Goal: Information Seeking & Learning: Learn about a topic

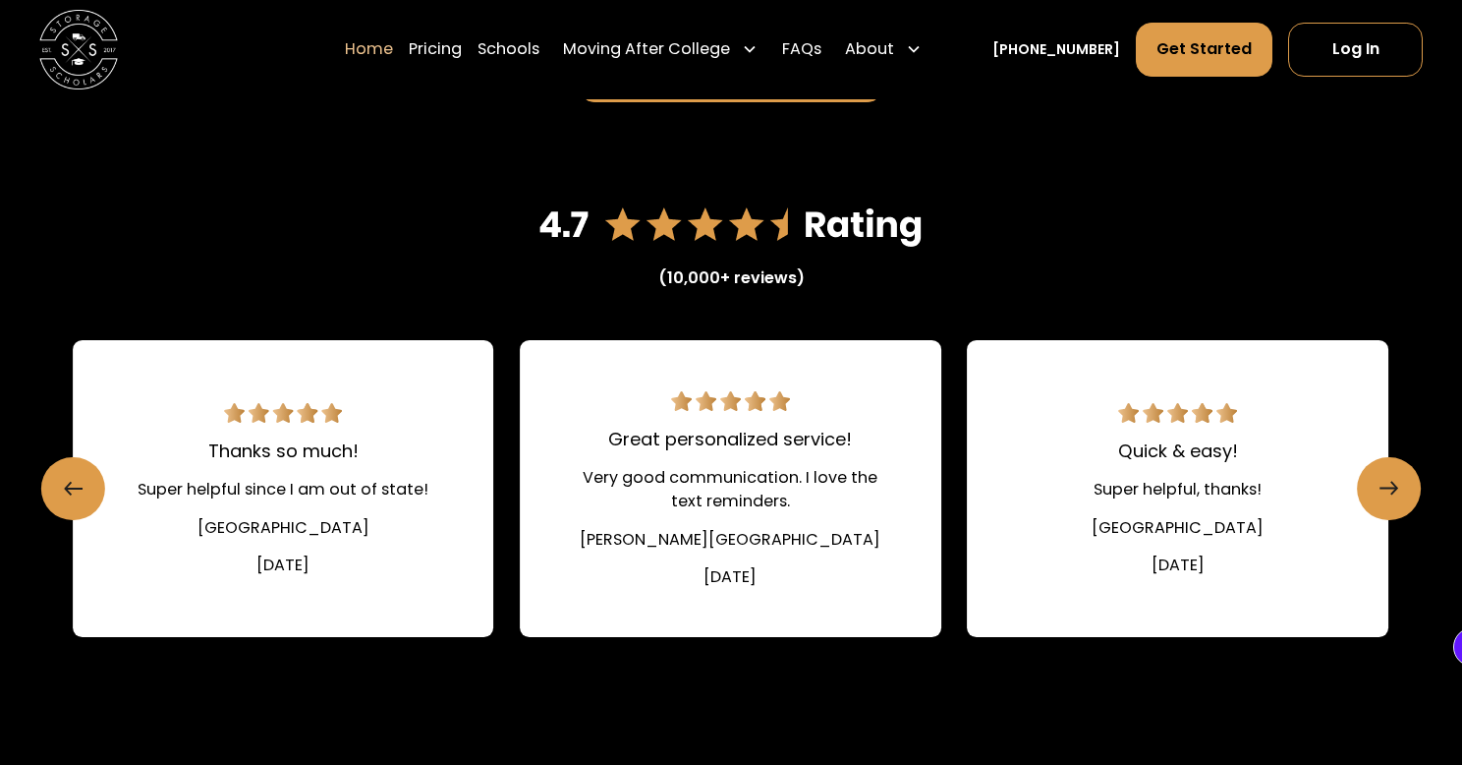
scroll to position [2642, 0]
click at [1381, 478] on icon "Next slide" at bounding box center [1386, 488] width 17 height 31
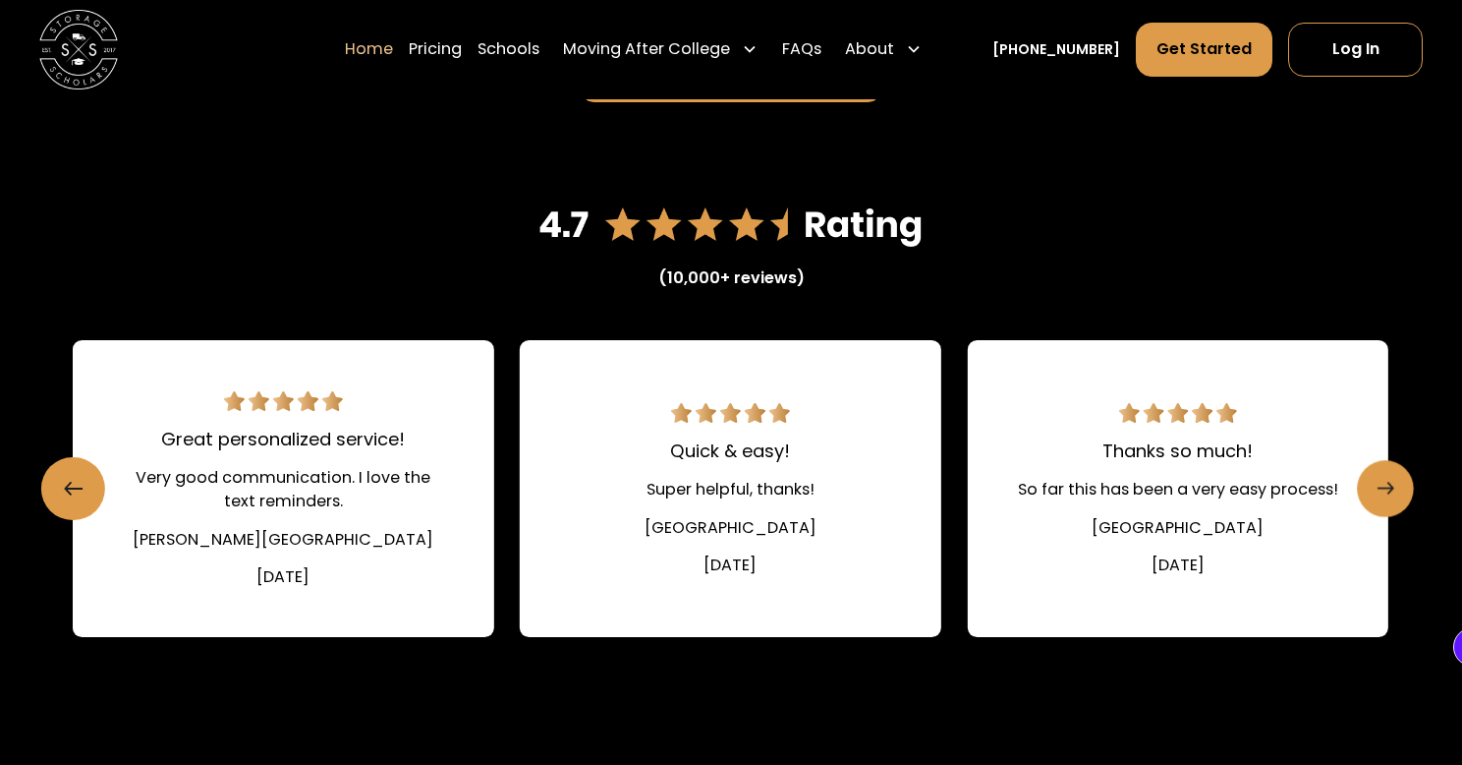
click at [1381, 478] on icon "Next slide" at bounding box center [1386, 488] width 17 height 31
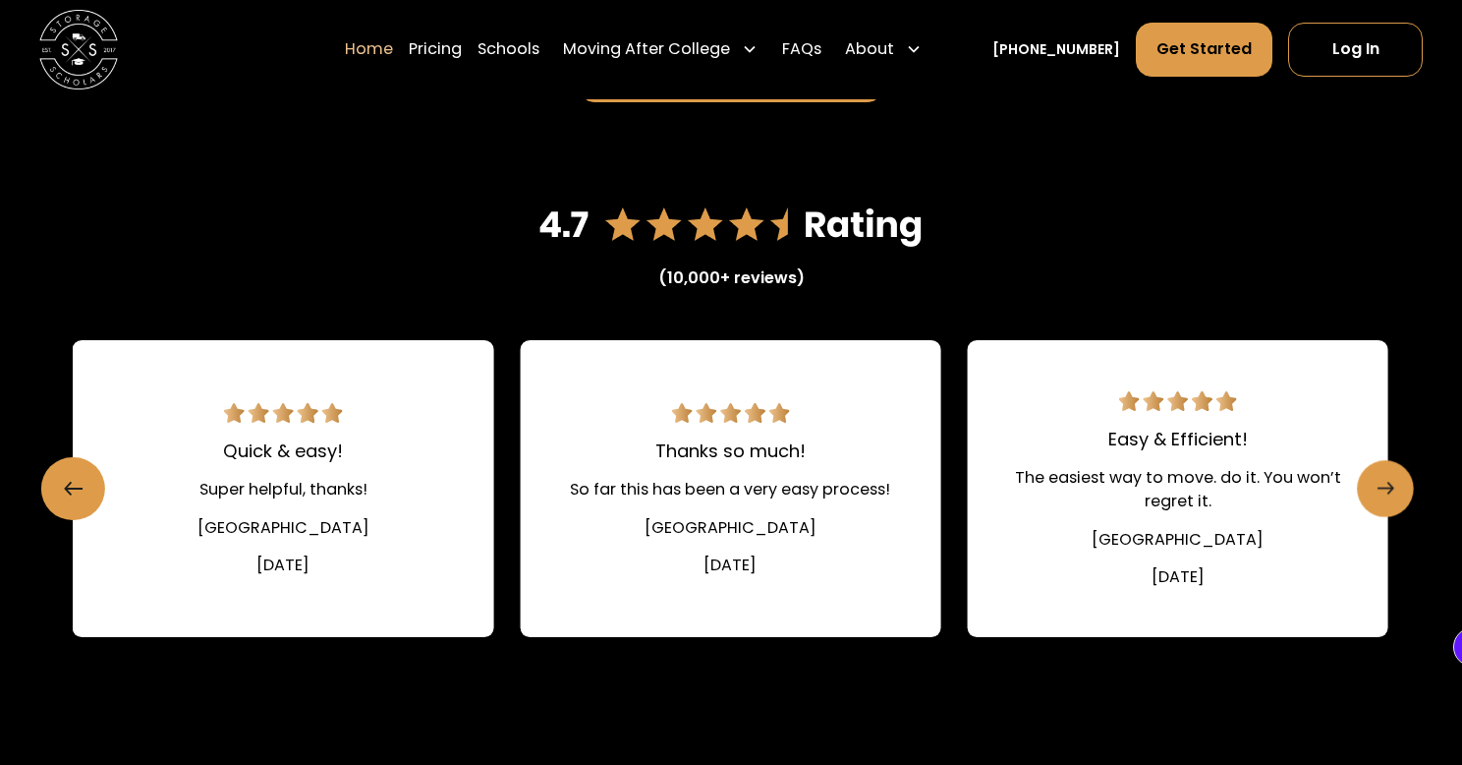
click at [1381, 478] on icon "Next slide" at bounding box center [1386, 488] width 17 height 31
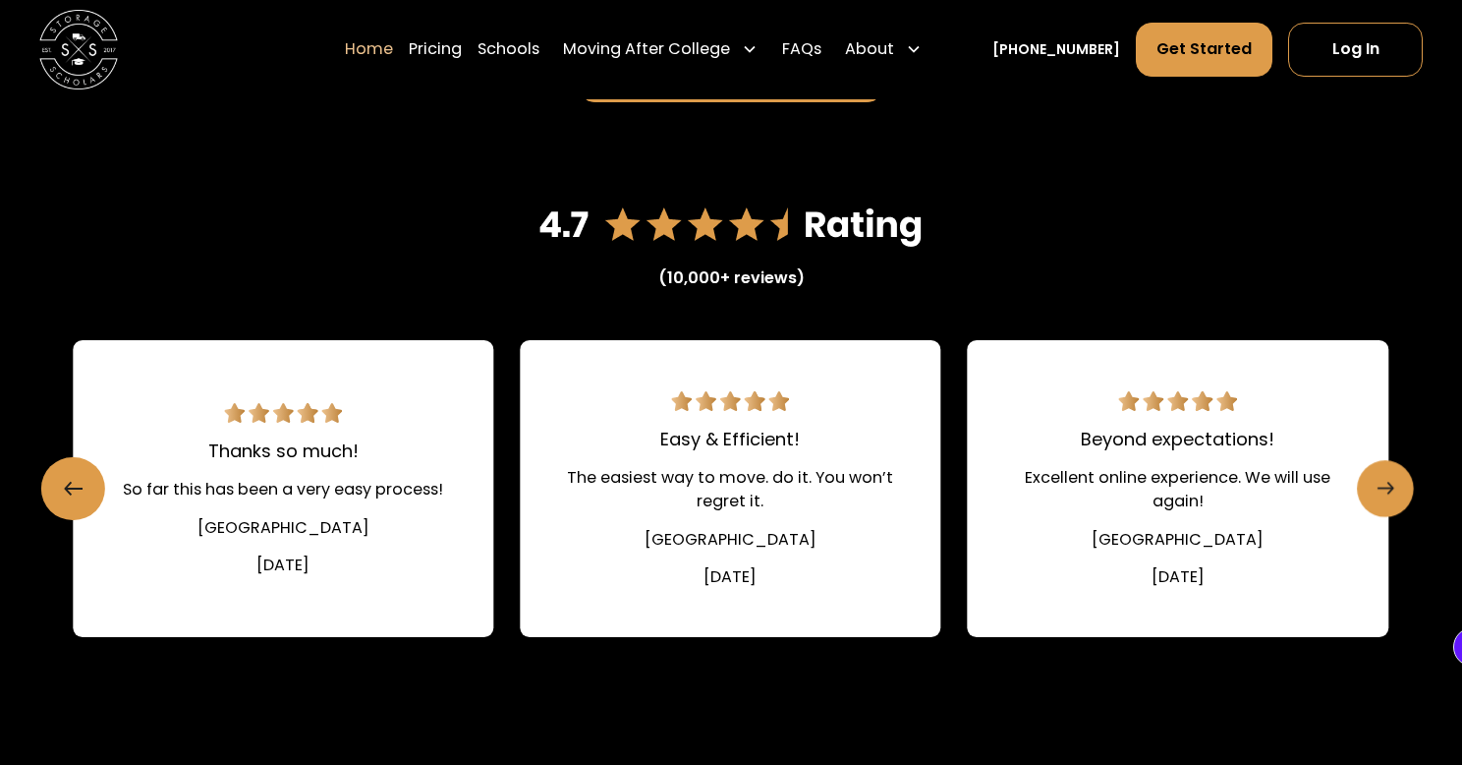
click at [1381, 478] on icon "Next slide" at bounding box center [1386, 488] width 17 height 31
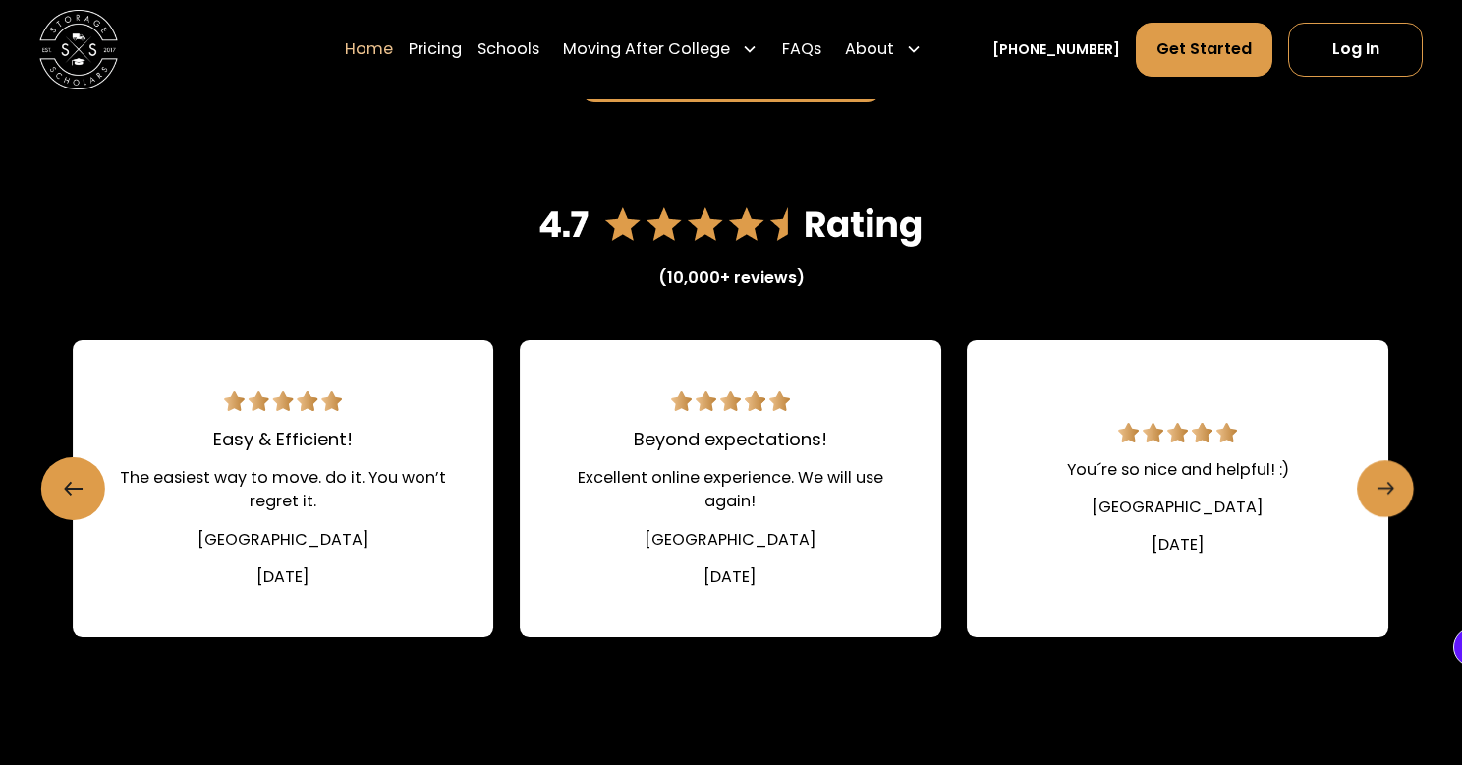
click at [1381, 478] on icon "Next slide" at bounding box center [1386, 488] width 17 height 31
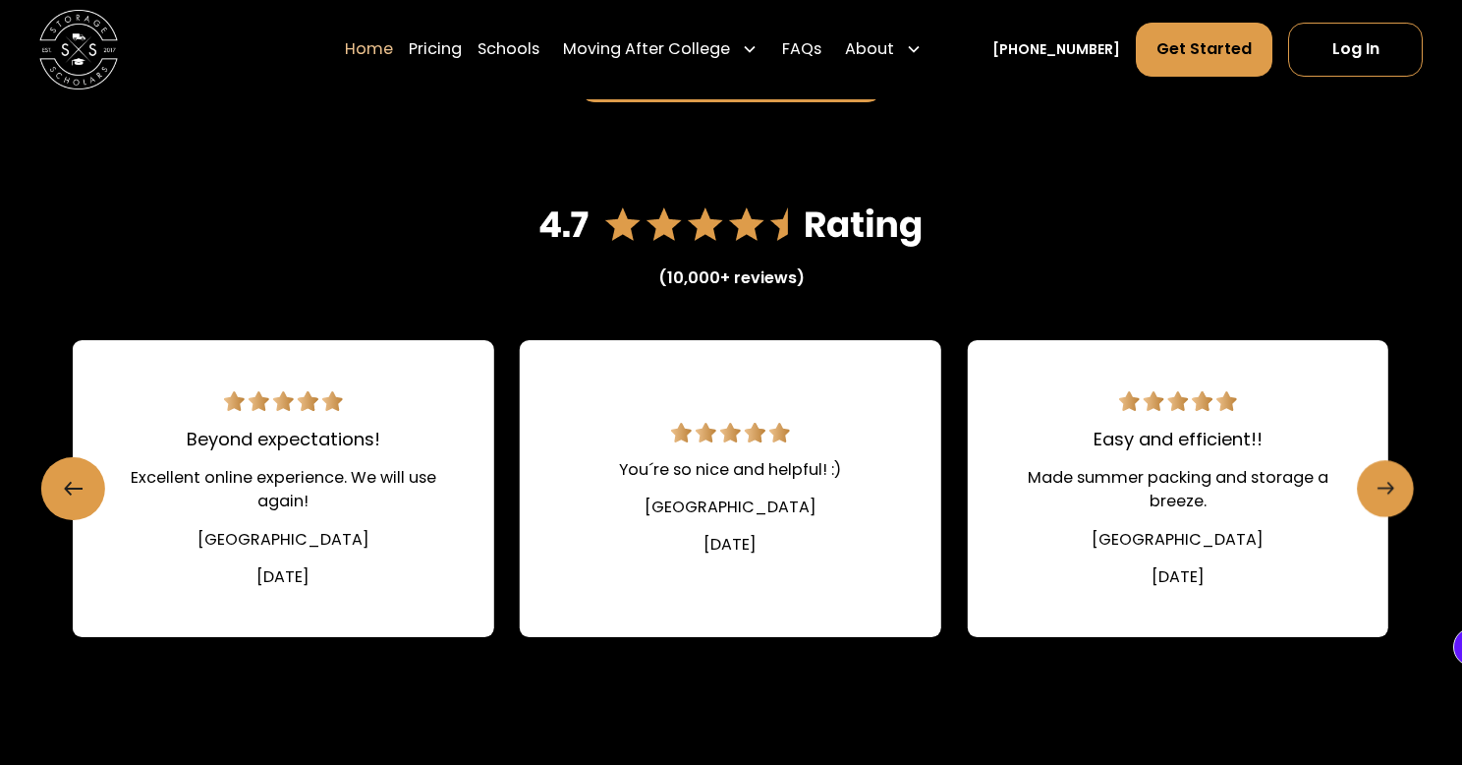
click at [1381, 478] on icon "Next slide" at bounding box center [1386, 488] width 17 height 31
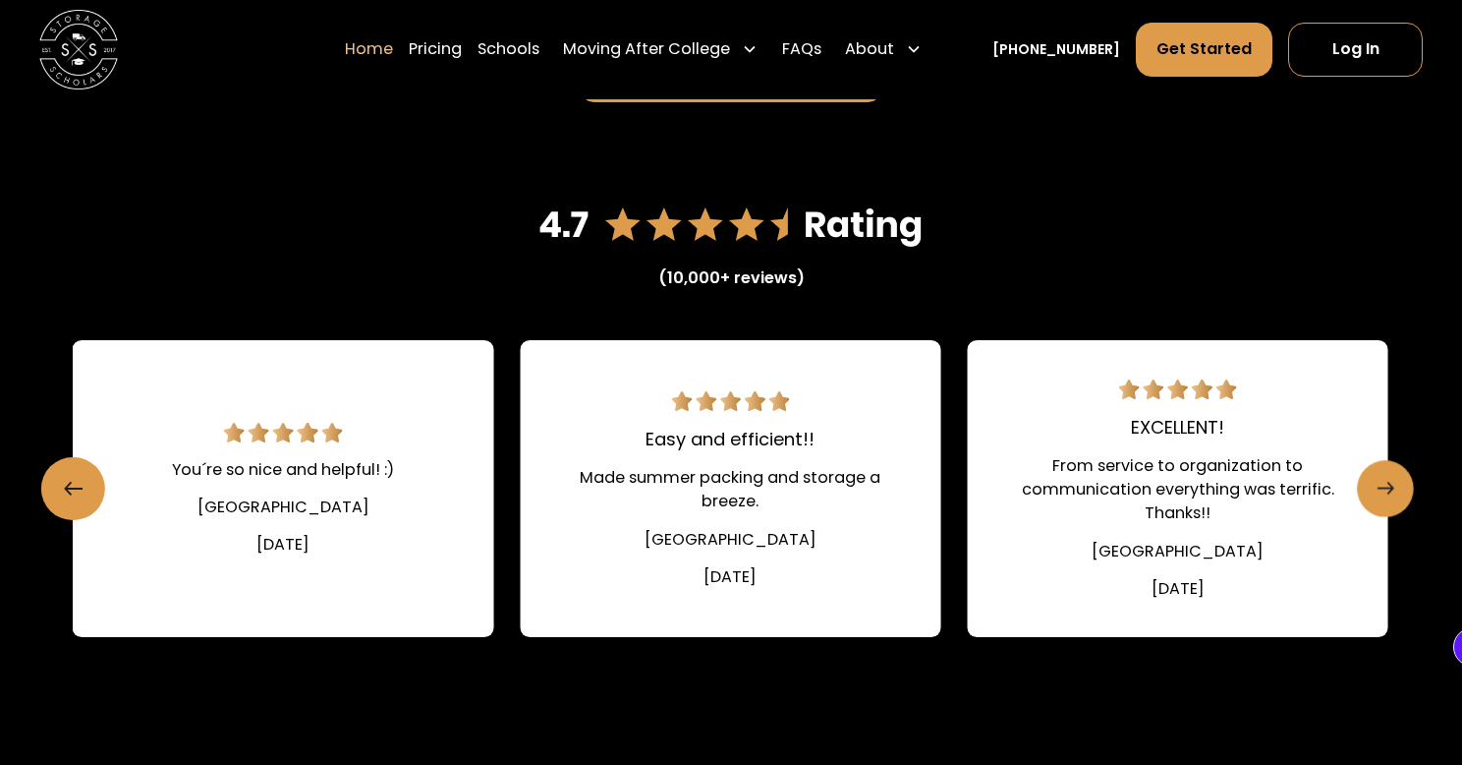
click at [1381, 478] on icon "Next slide" at bounding box center [1386, 488] width 17 height 31
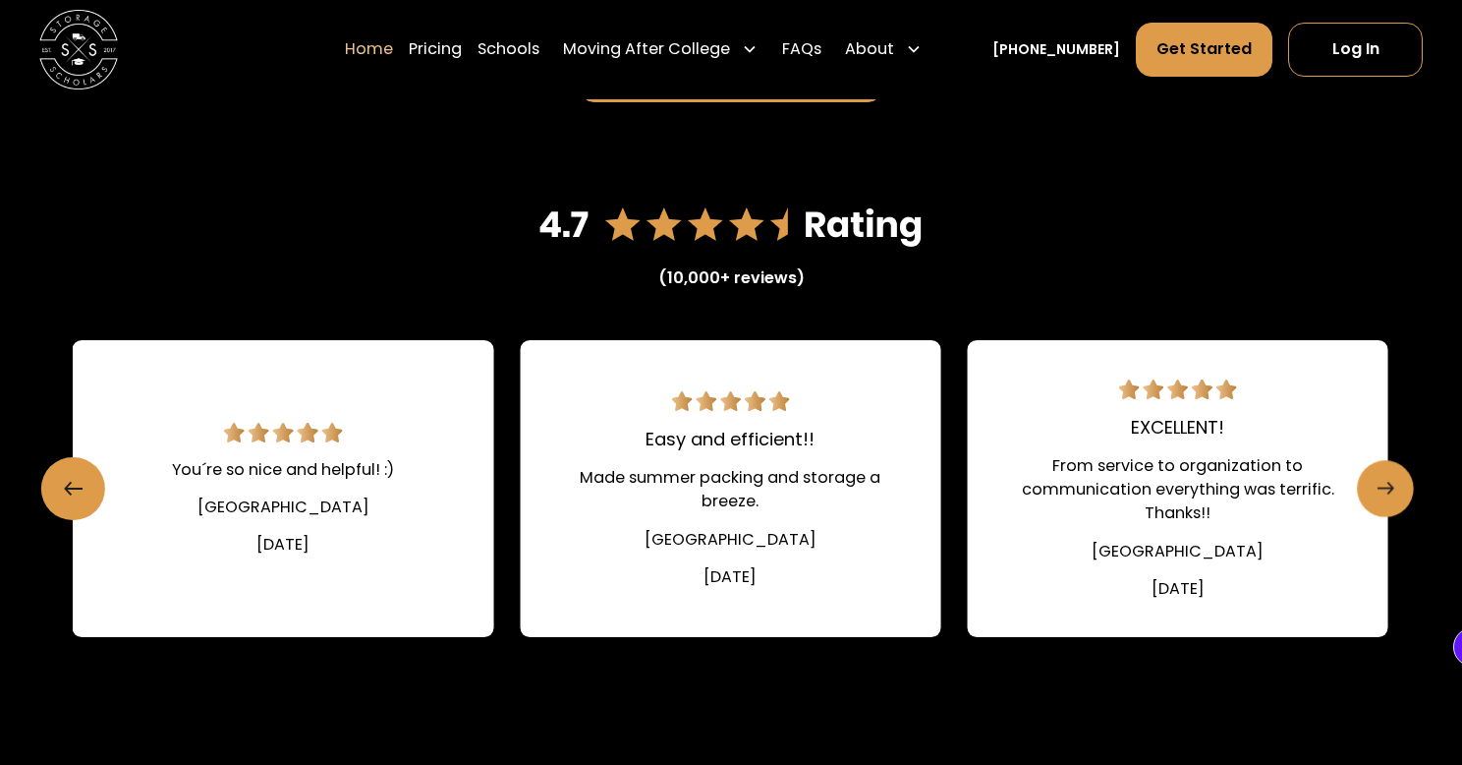
click at [1381, 478] on icon "Next slide" at bounding box center [1386, 488] width 17 height 31
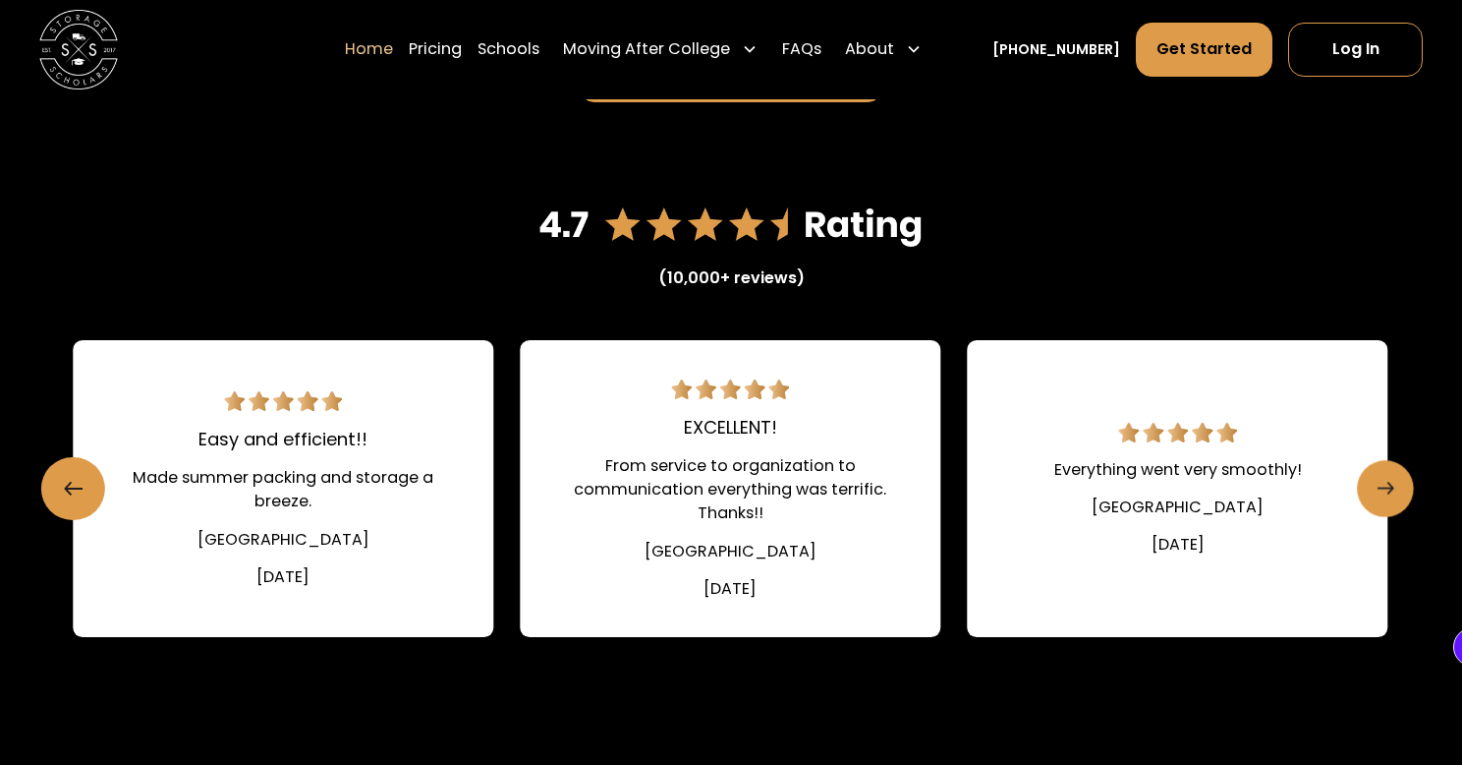
click at [1381, 478] on icon "Next slide" at bounding box center [1386, 488] width 17 height 31
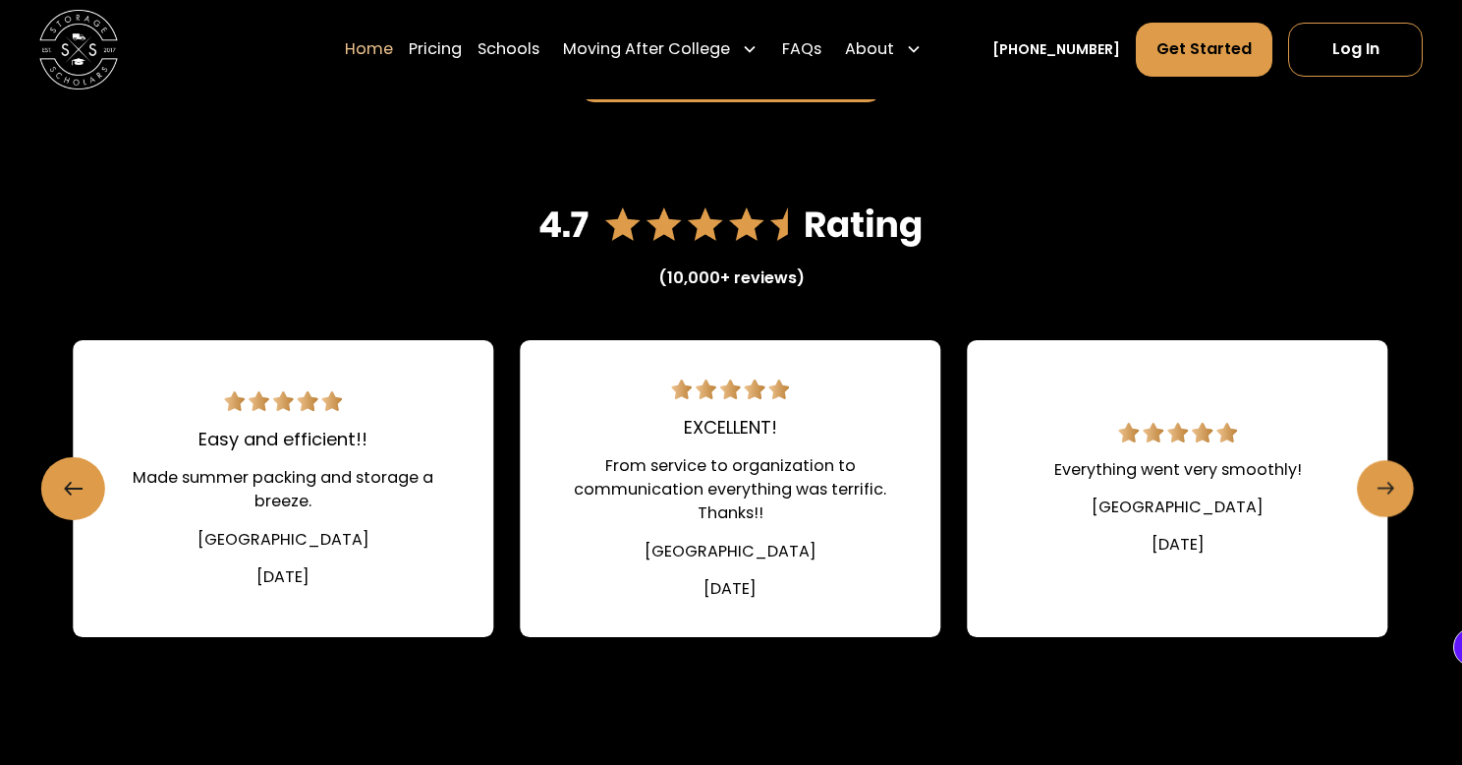
click at [1381, 478] on icon "Next slide" at bounding box center [1386, 488] width 17 height 31
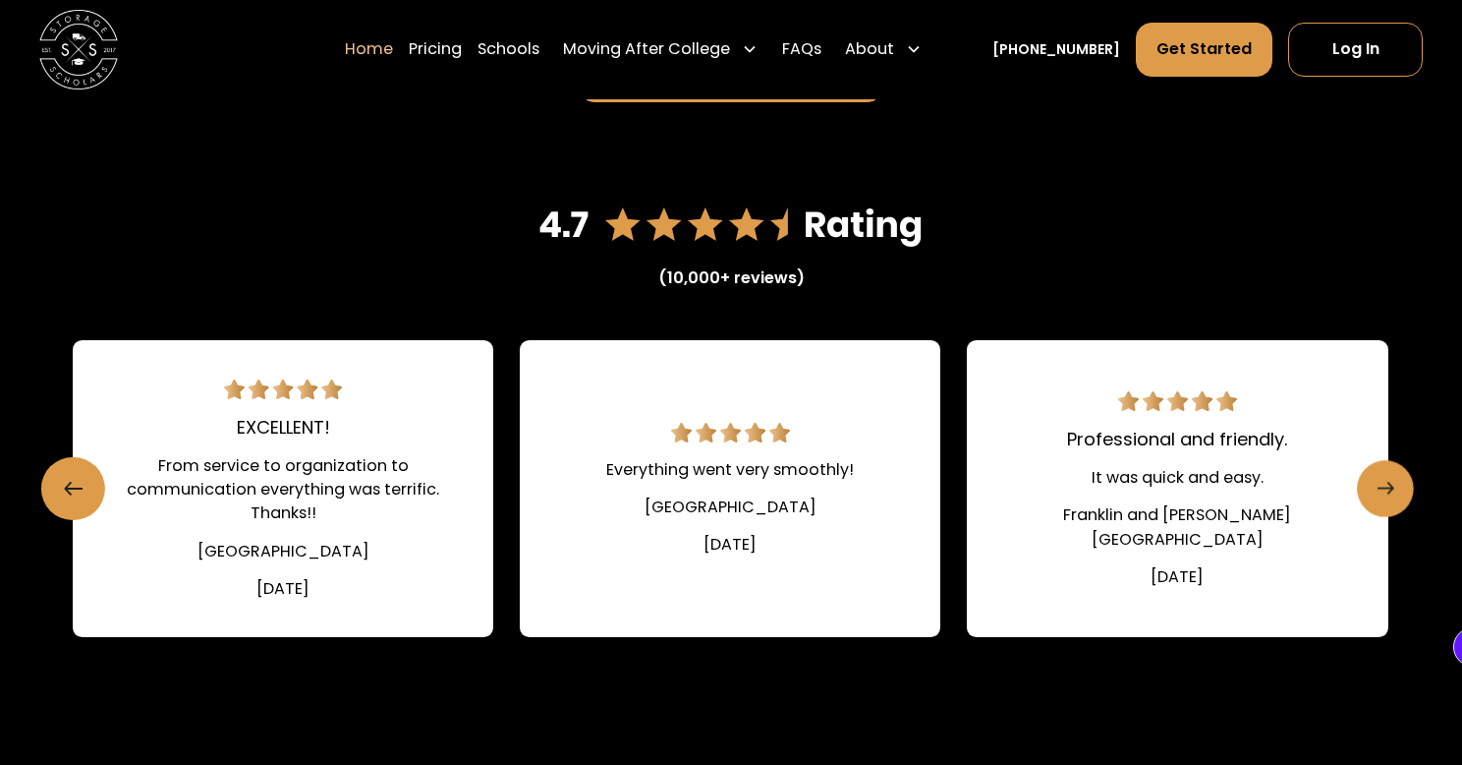
click at [1381, 478] on icon "Next slide" at bounding box center [1386, 488] width 17 height 31
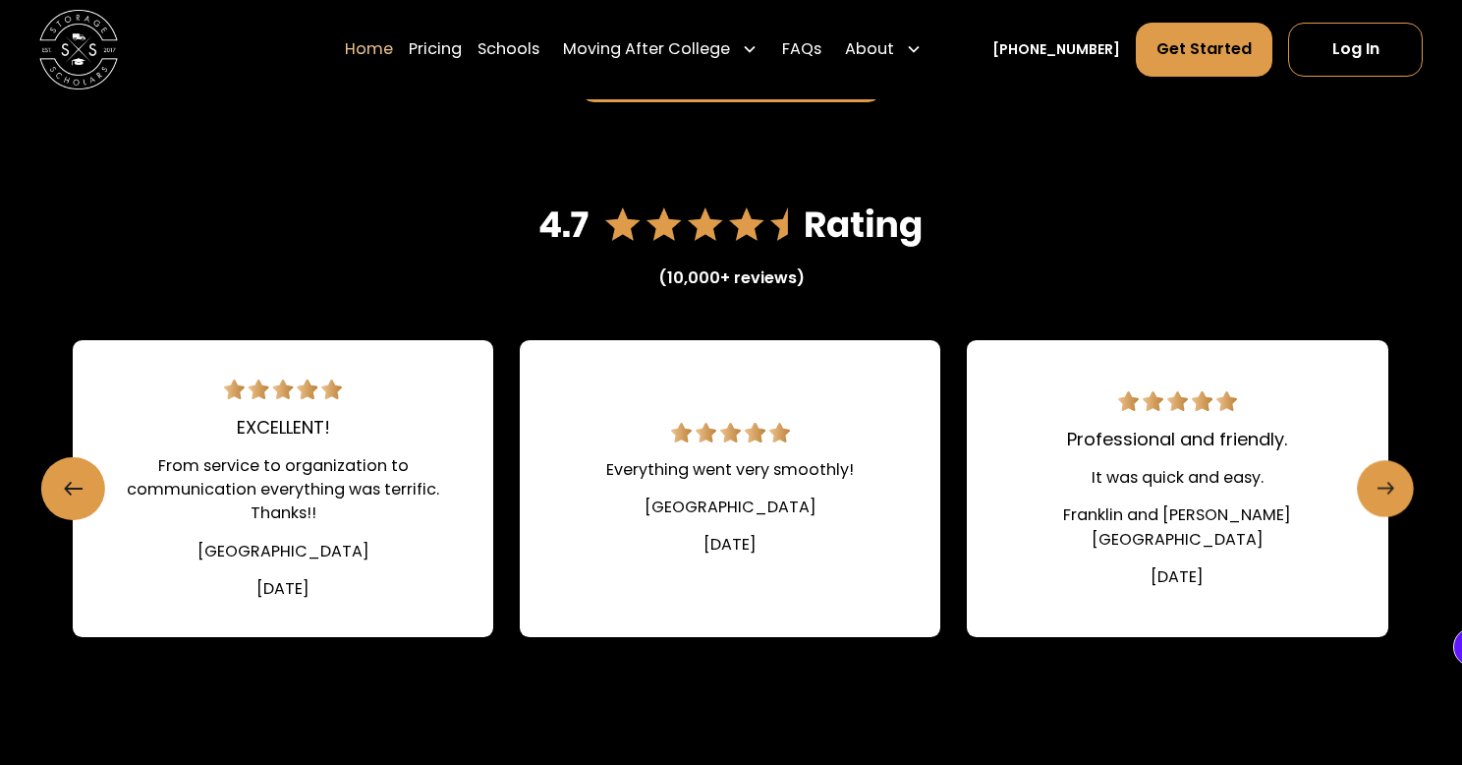
click at [1381, 478] on icon "Next slide" at bounding box center [1386, 488] width 17 height 31
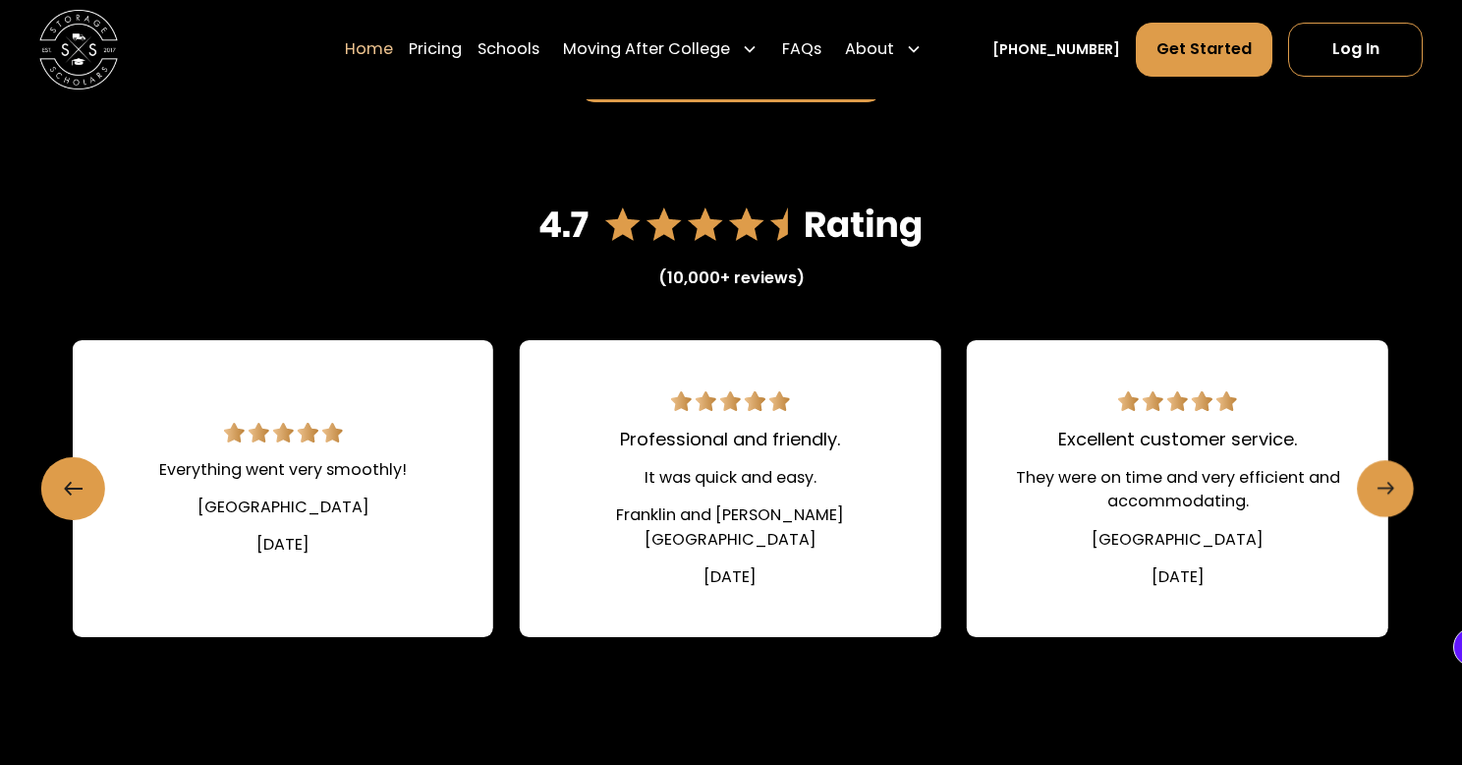
click at [1381, 478] on icon "Next slide" at bounding box center [1386, 488] width 17 height 31
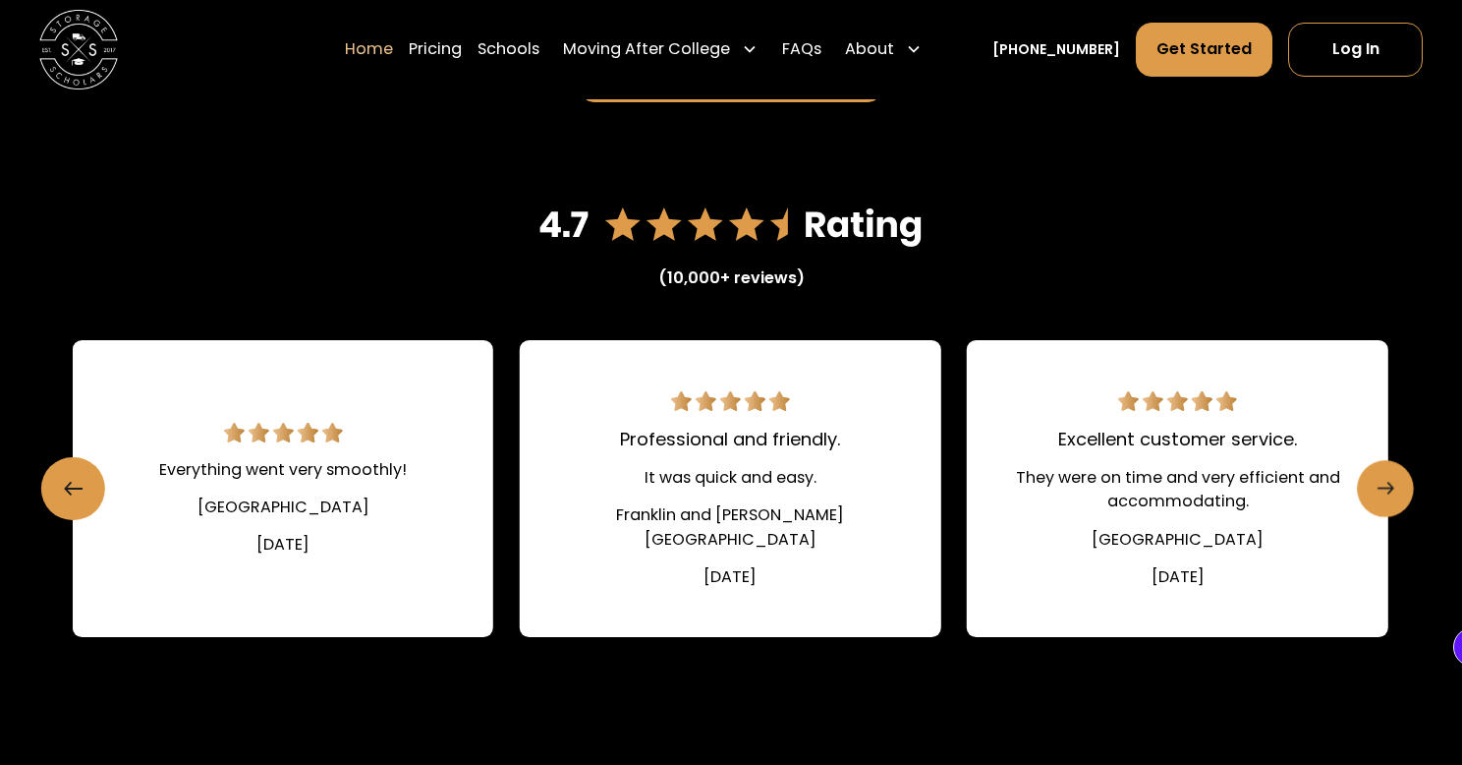
click at [1381, 478] on icon "Next slide" at bounding box center [1386, 488] width 17 height 31
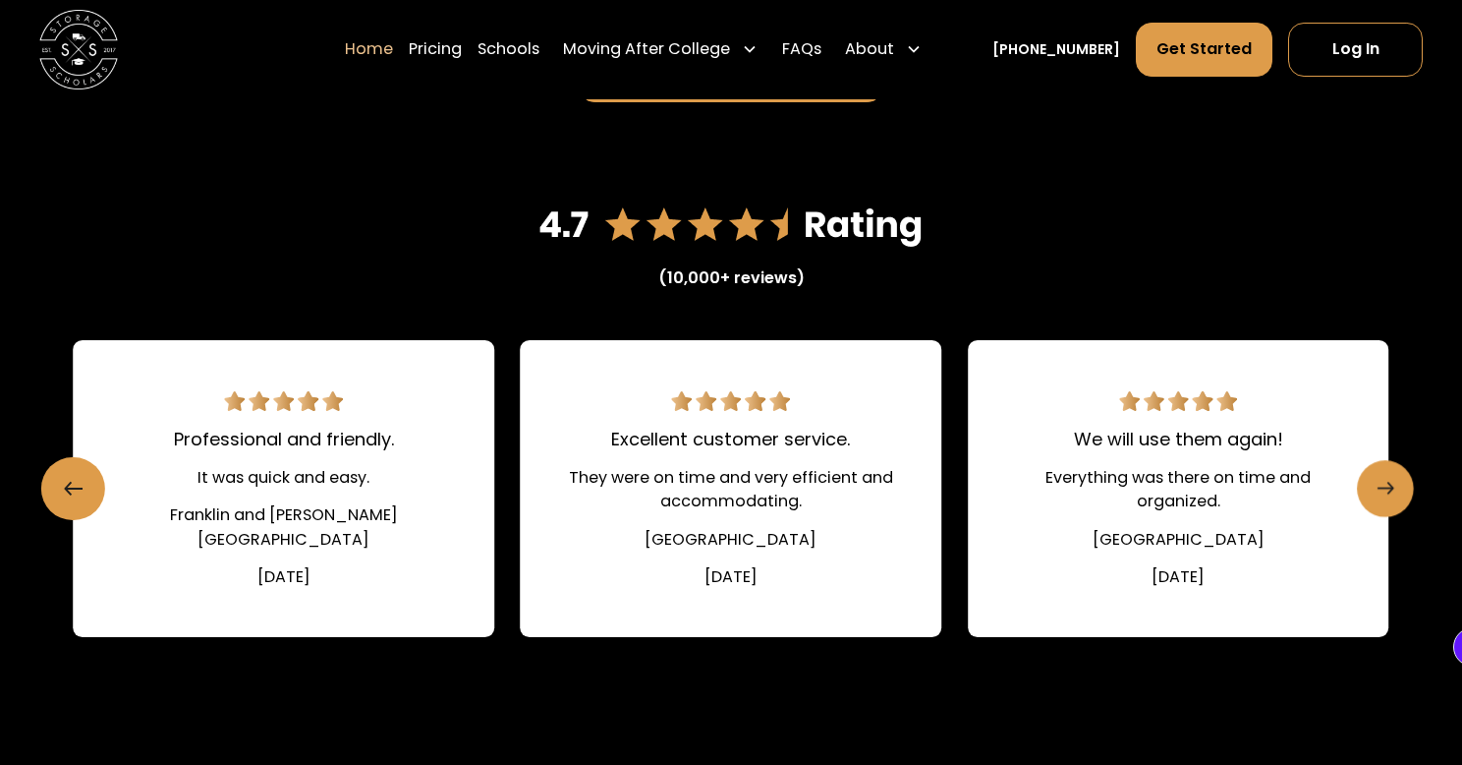
click at [1381, 478] on icon "Next slide" at bounding box center [1386, 488] width 17 height 31
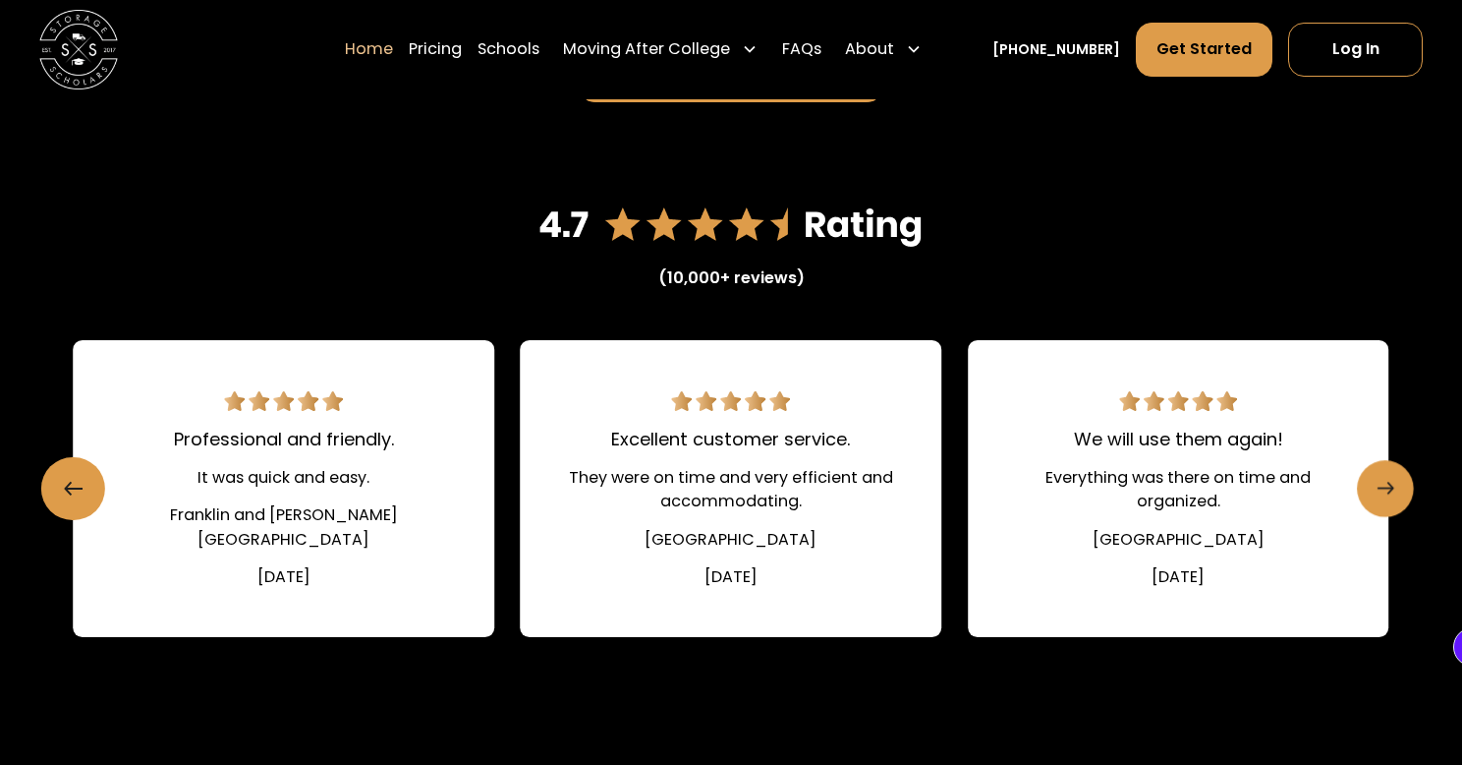
click at [1381, 478] on icon "Next slide" at bounding box center [1386, 488] width 17 height 31
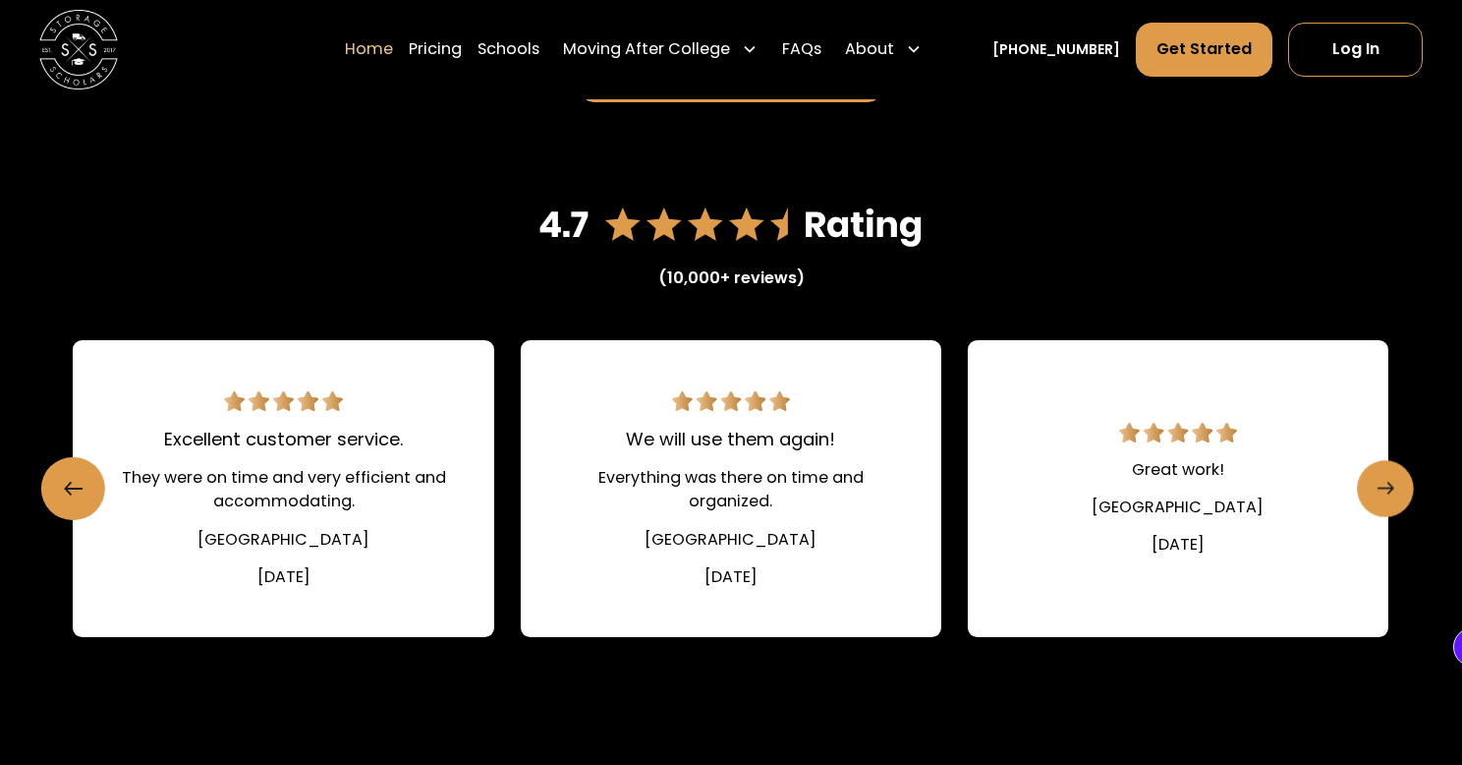
click at [1381, 478] on icon "Next slide" at bounding box center [1386, 488] width 17 height 31
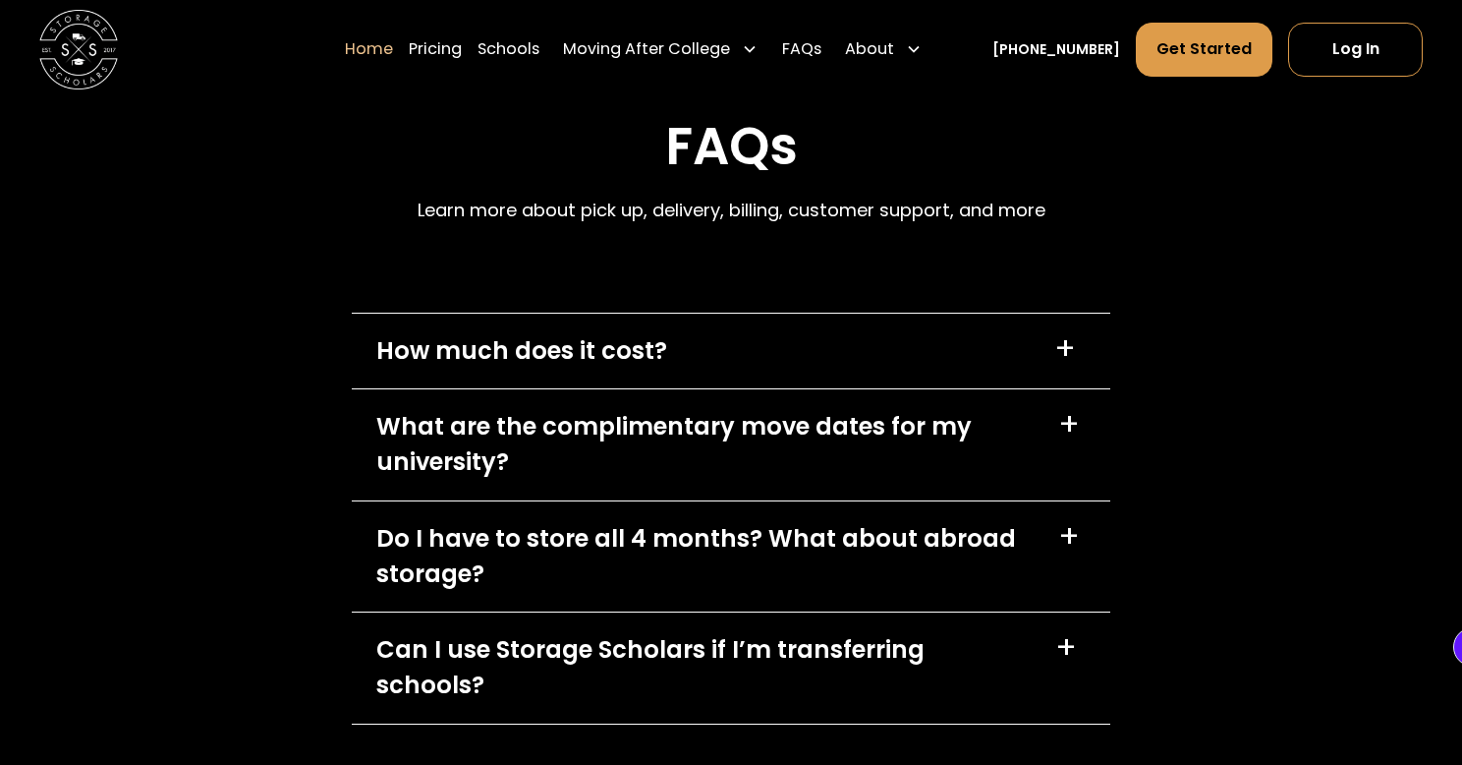
scroll to position [5504, 0]
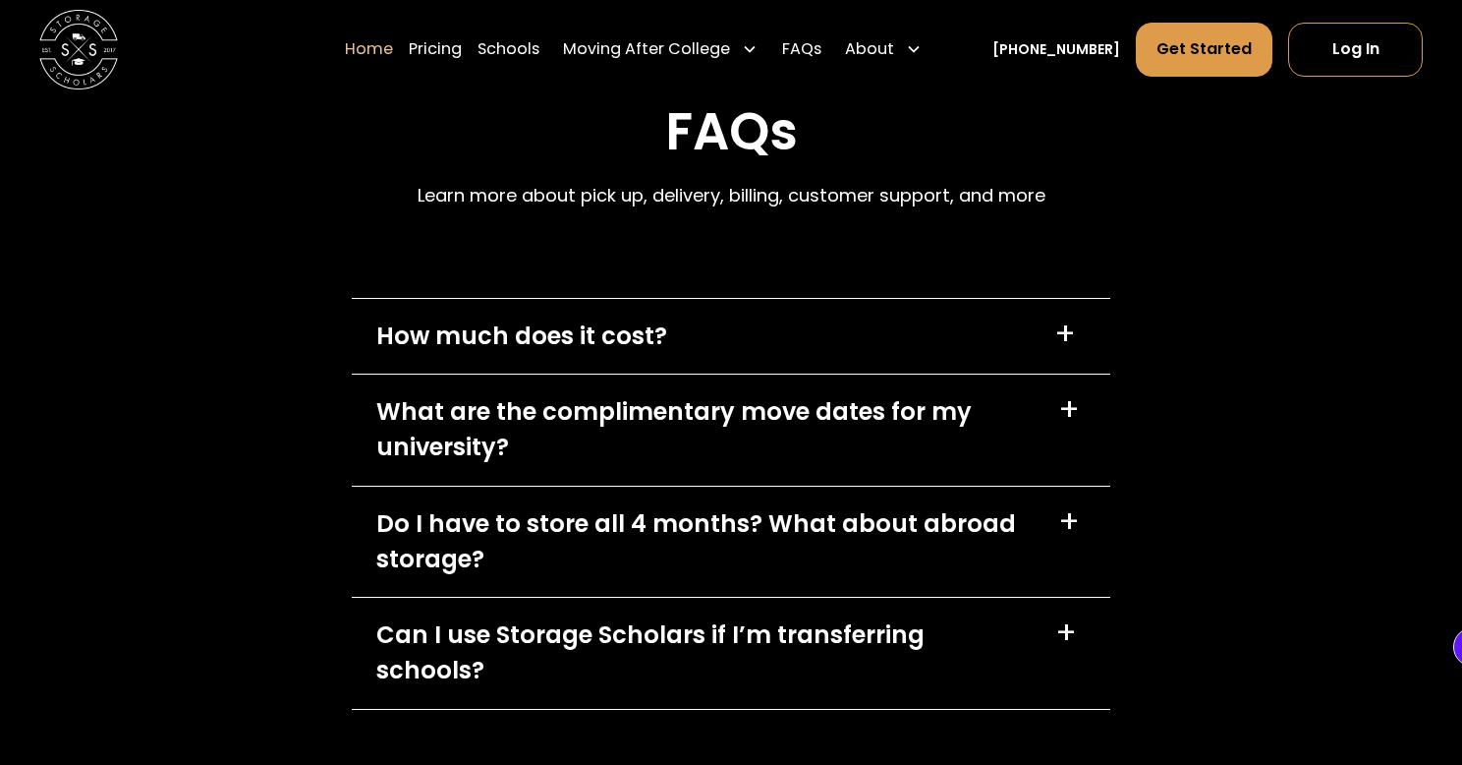
click at [1000, 338] on div "How much does it cost? +" at bounding box center [731, 336] width 758 height 75
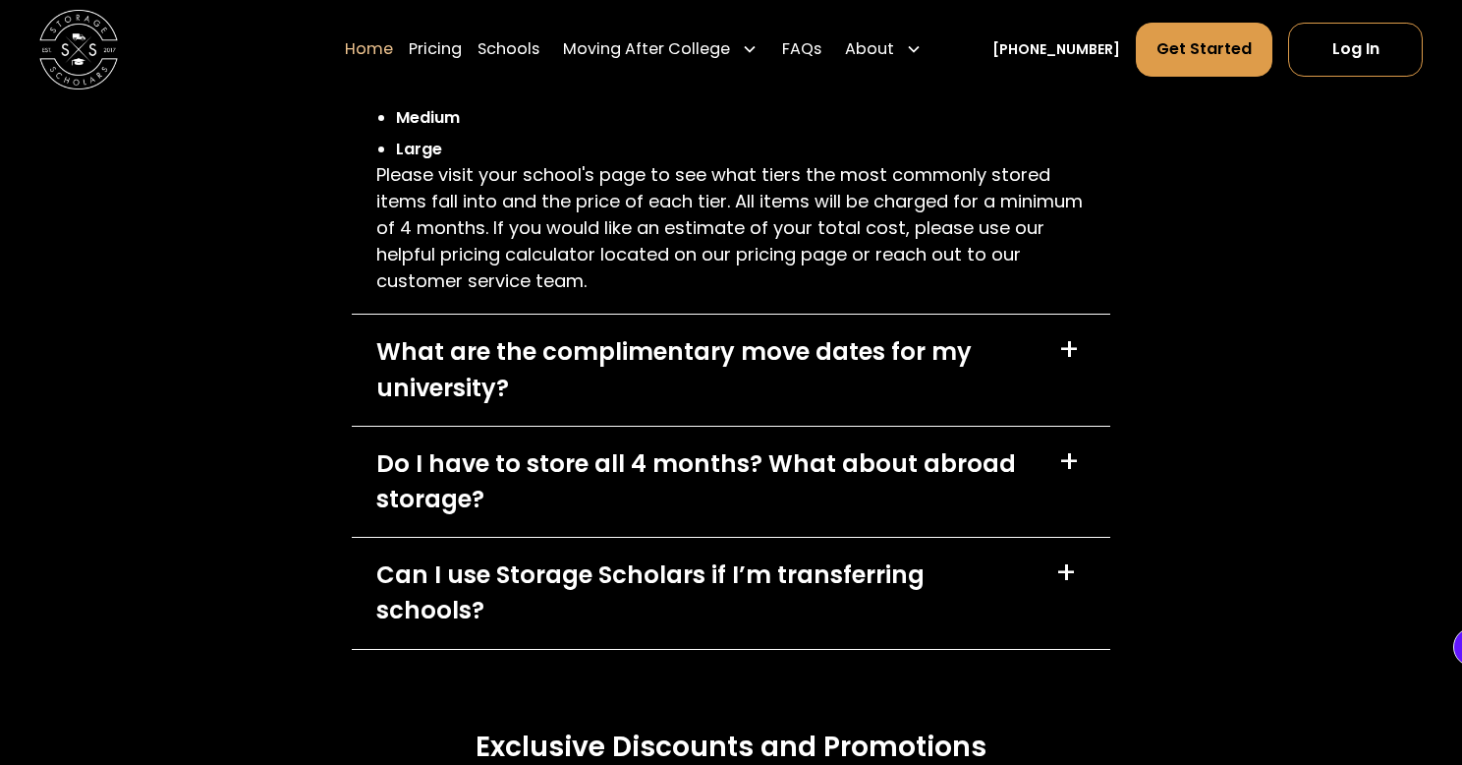
scroll to position [5868, 0]
click at [1000, 338] on div "What are the complimentary move dates for my university?" at bounding box center [705, 368] width 659 height 71
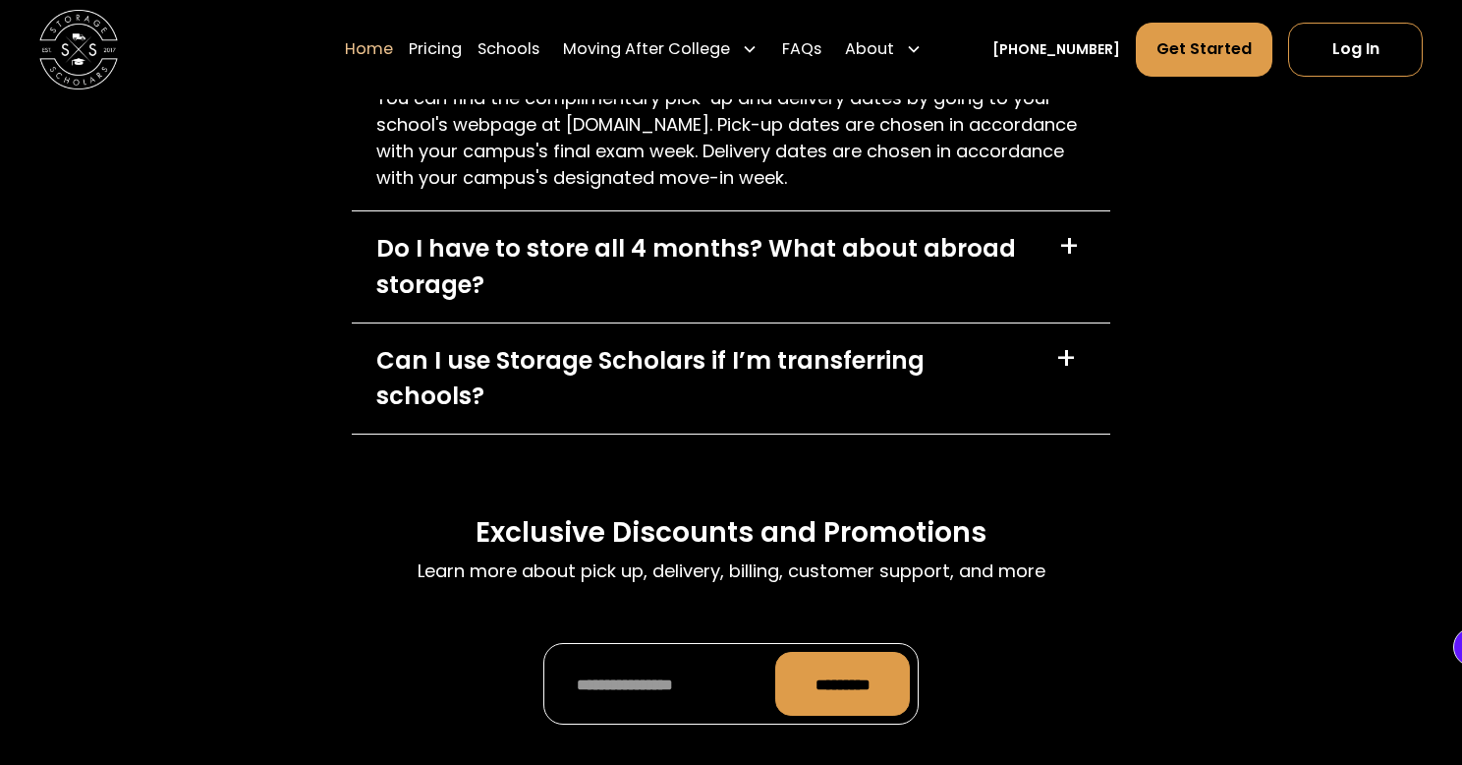
scroll to position [6213, 0]
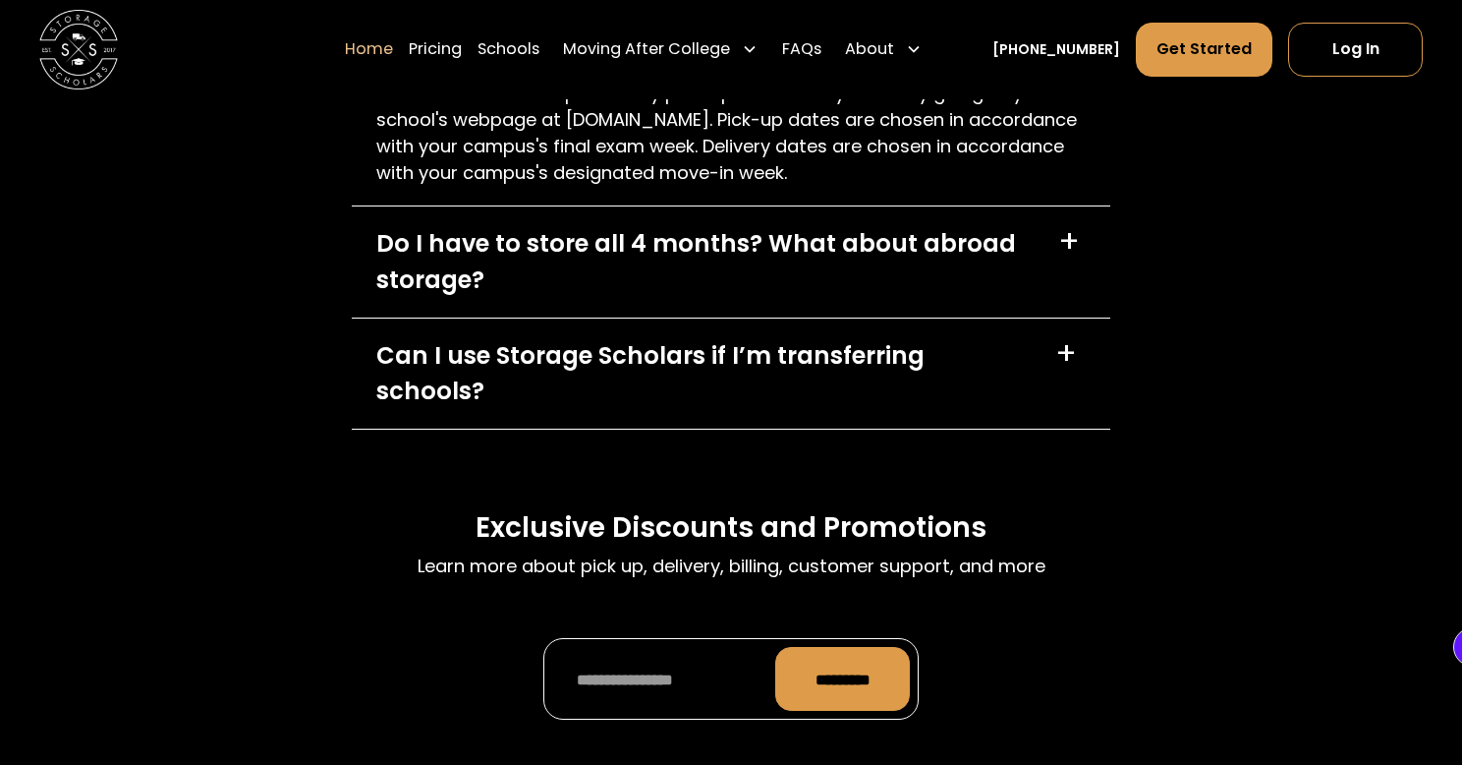
click at [1000, 338] on div "Can I use Storage Scholars if I’m transferring schools?" at bounding box center [704, 373] width 656 height 71
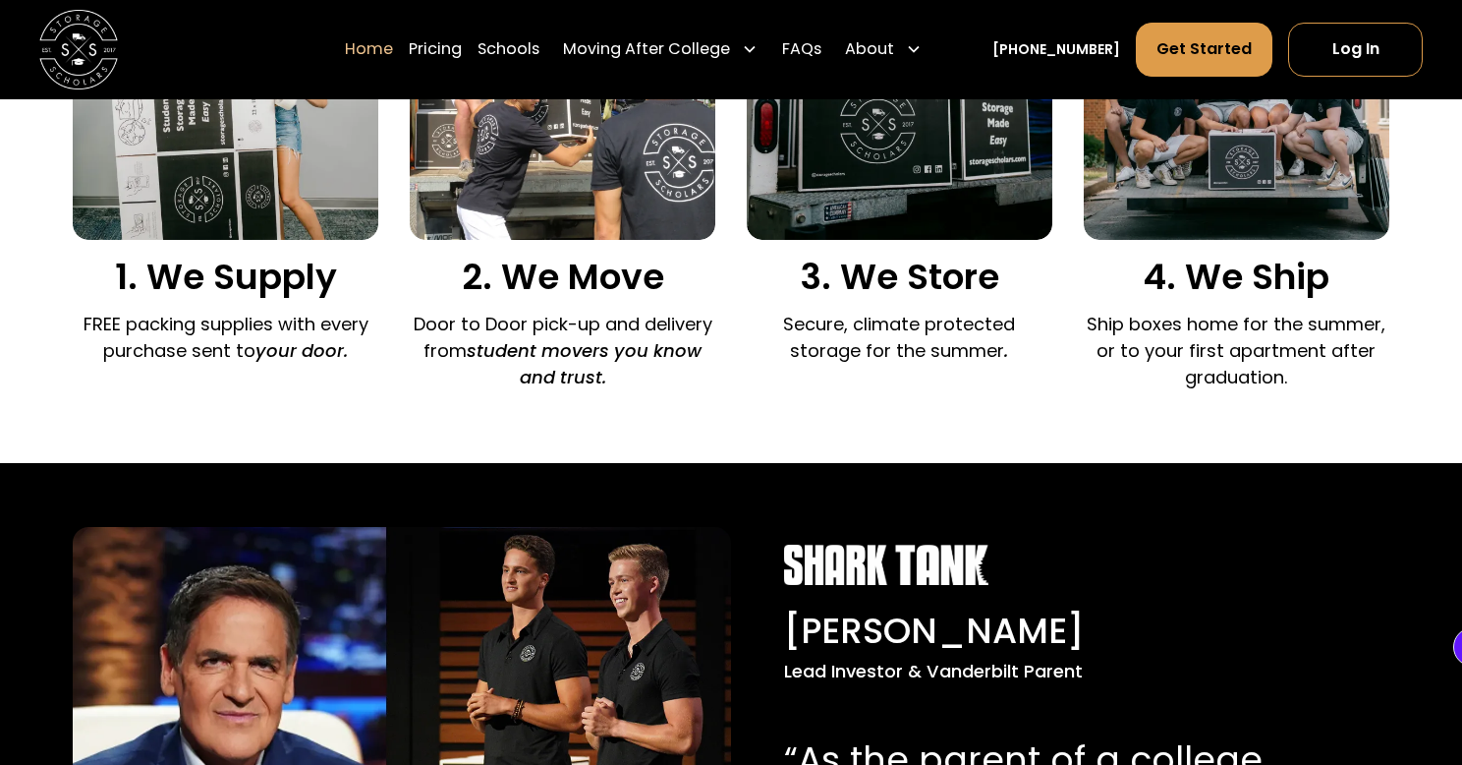
scroll to position [0, 0]
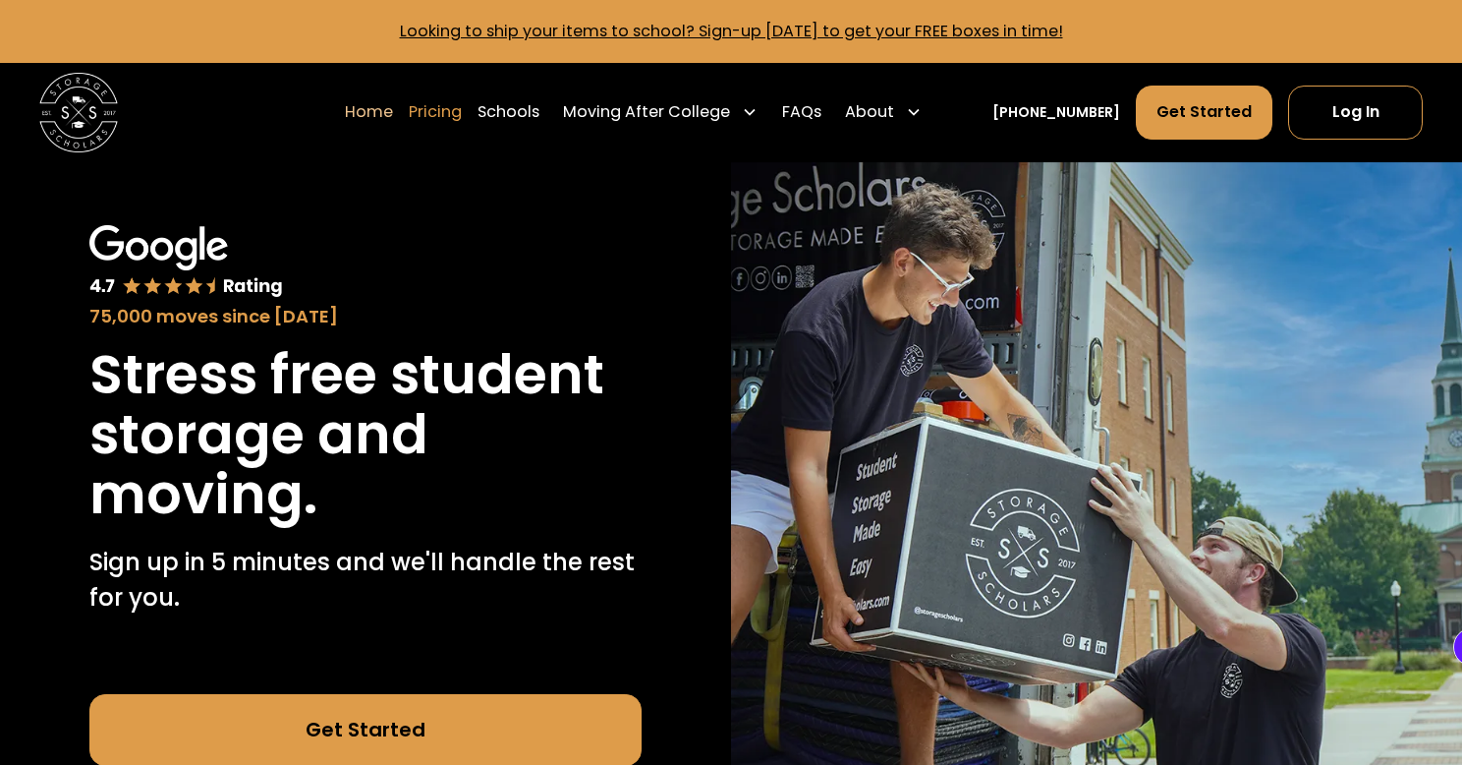
click at [462, 99] on link "Pricing" at bounding box center [435, 112] width 53 height 55
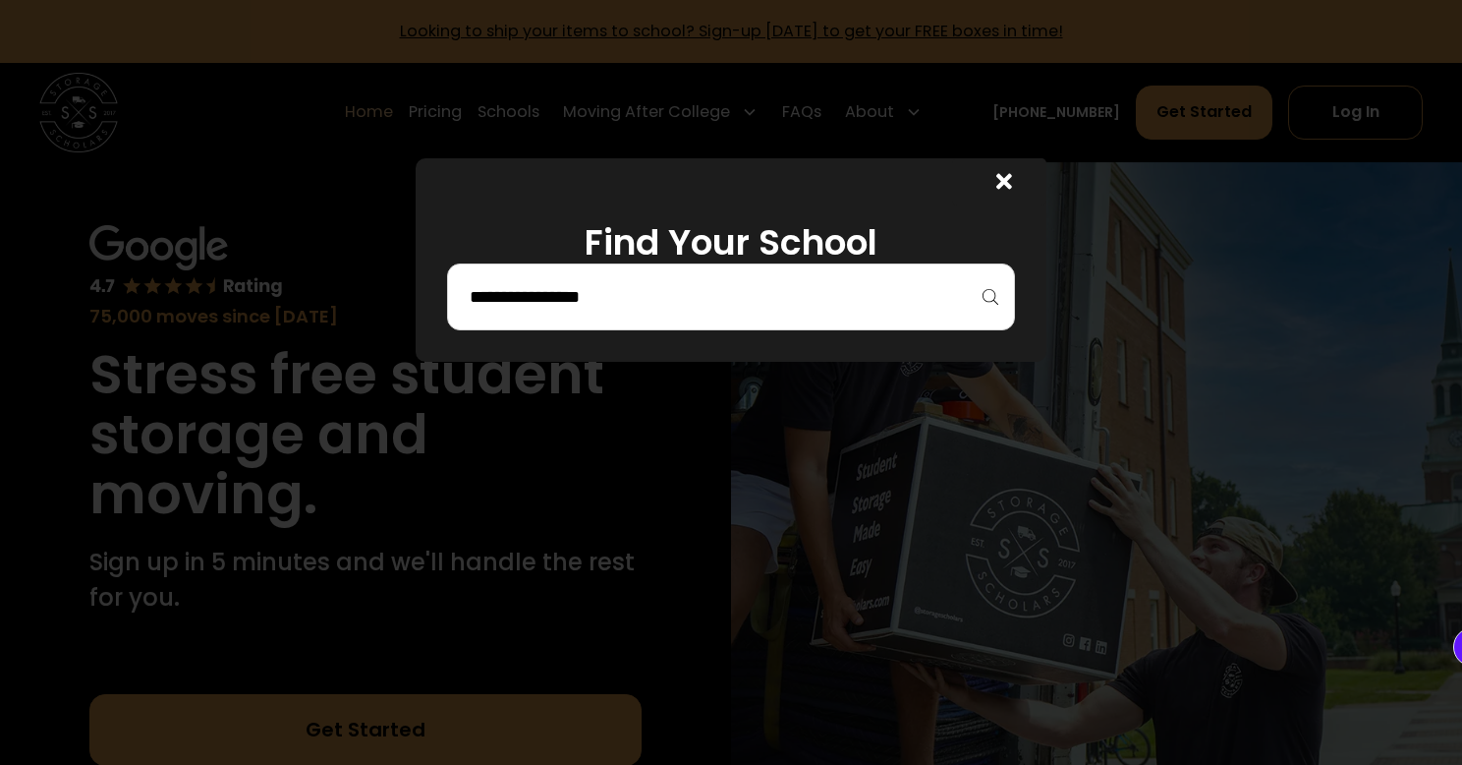
click at [630, 283] on input "search" at bounding box center [731, 296] width 527 height 33
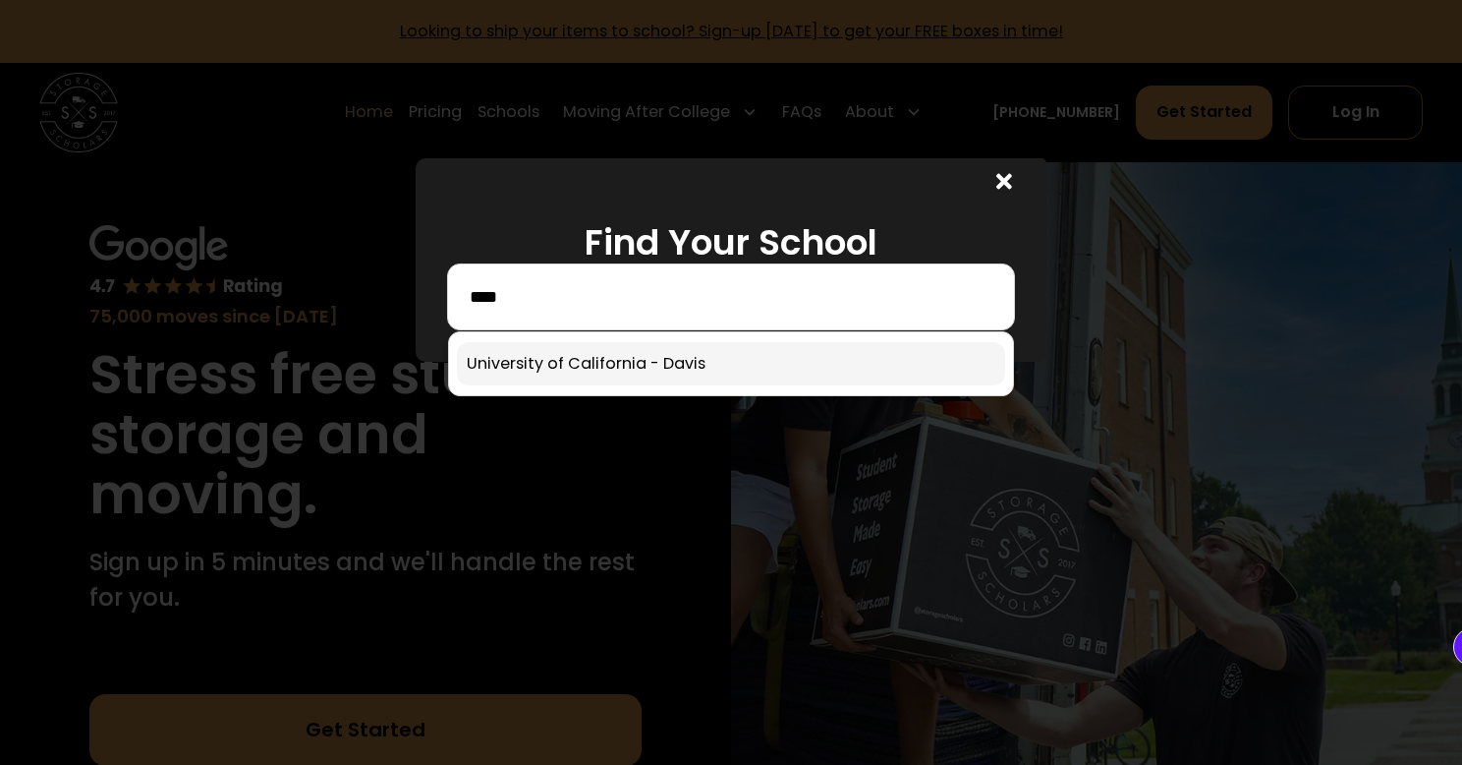
click at [635, 351] on link at bounding box center [731, 363] width 548 height 43
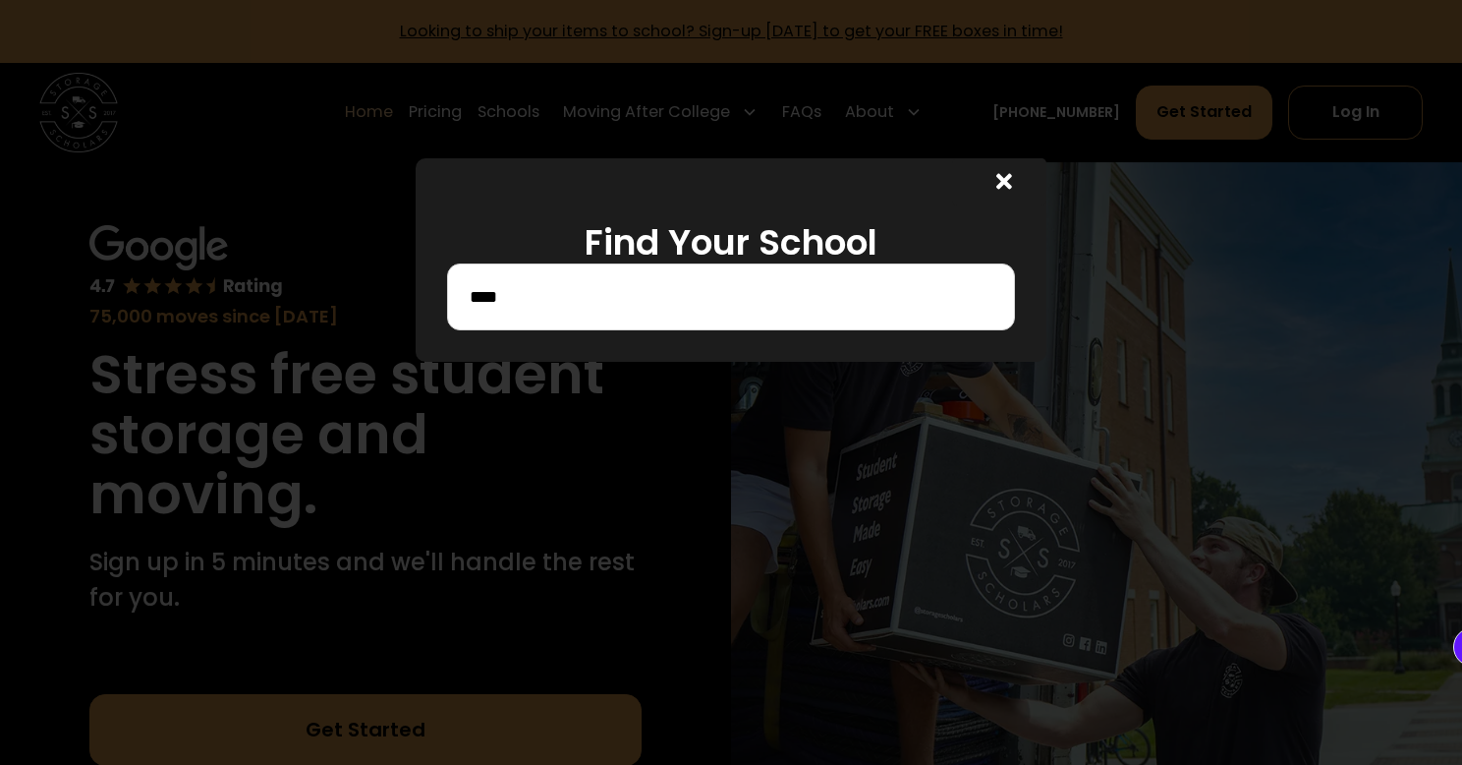
click at [640, 312] on input "****" at bounding box center [731, 296] width 527 height 33
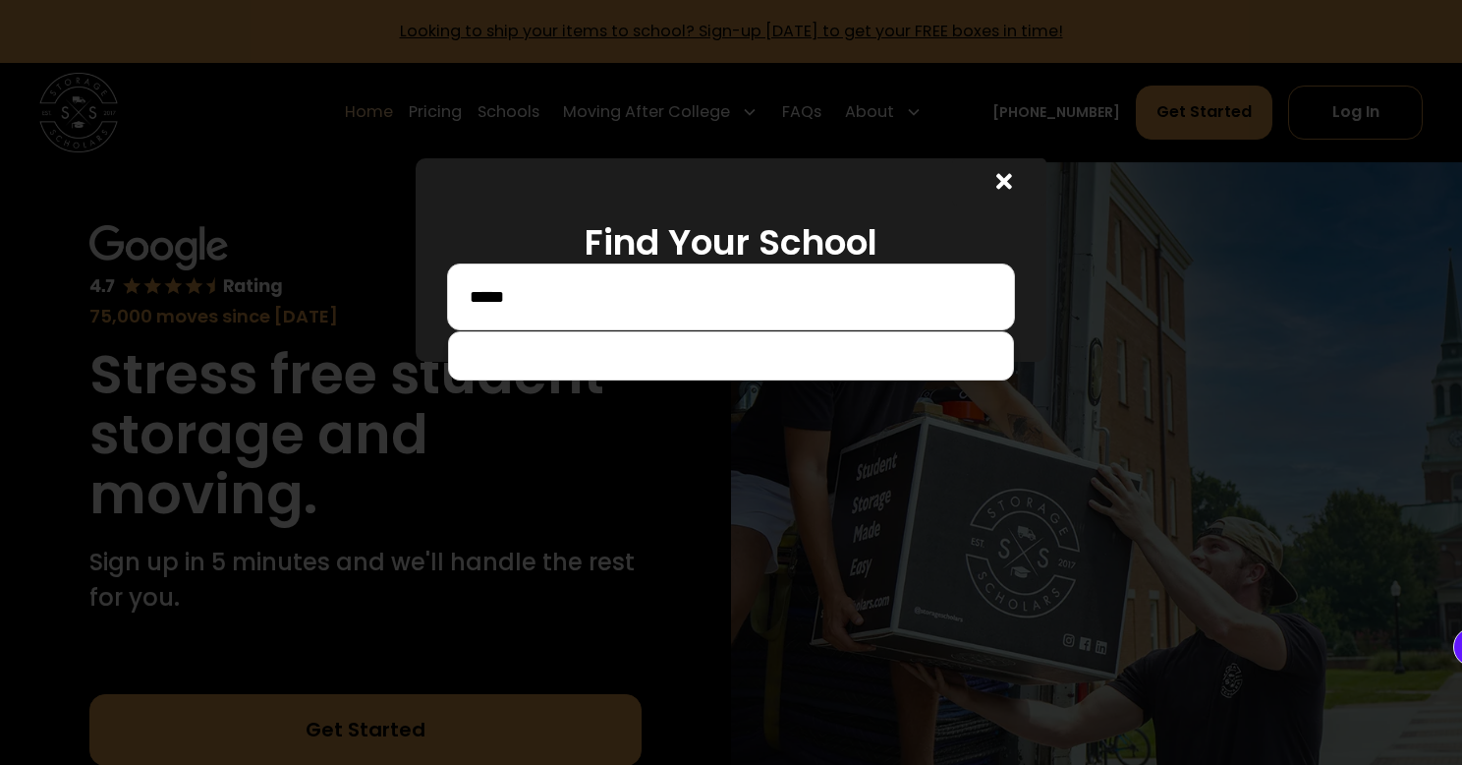
type input "******"
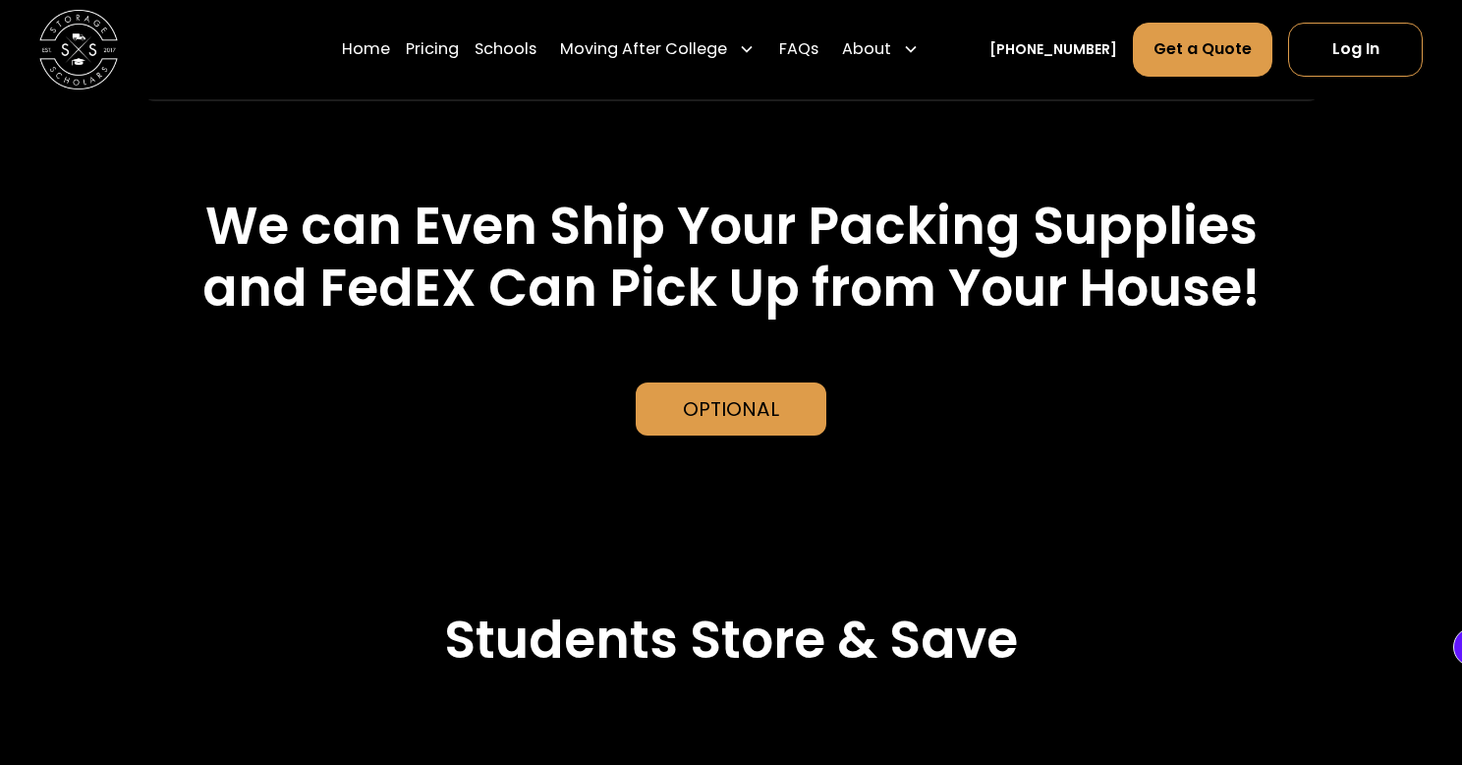
scroll to position [4223, 0]
